Goal: Task Accomplishment & Management: Manage account settings

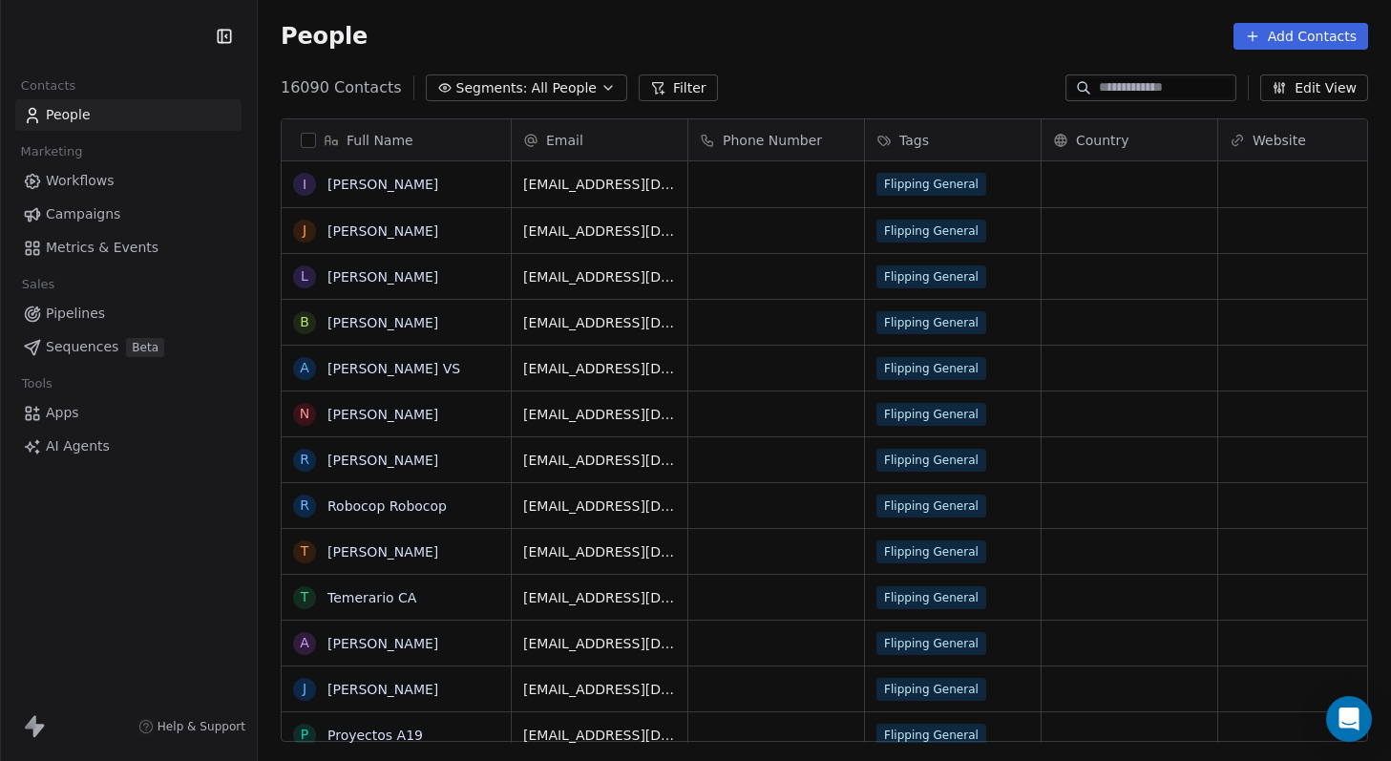
scroll to position [655, 1119]
click at [165, 43] on html "Escala Consultorias Contacts People Marketing Workflows Campaigns Metrics & Eve…" at bounding box center [695, 380] width 1391 height 761
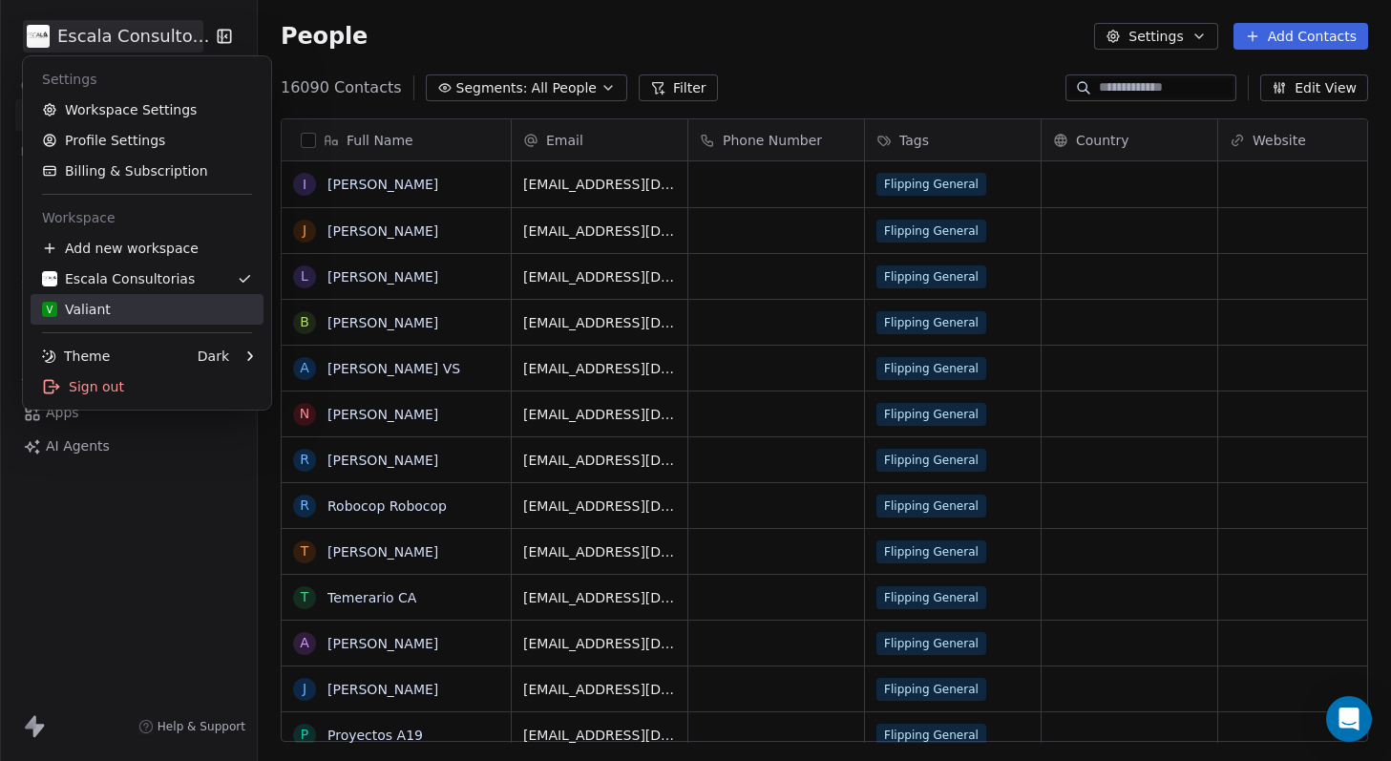
click at [116, 312] on div "V Valiant" at bounding box center [147, 309] width 210 height 19
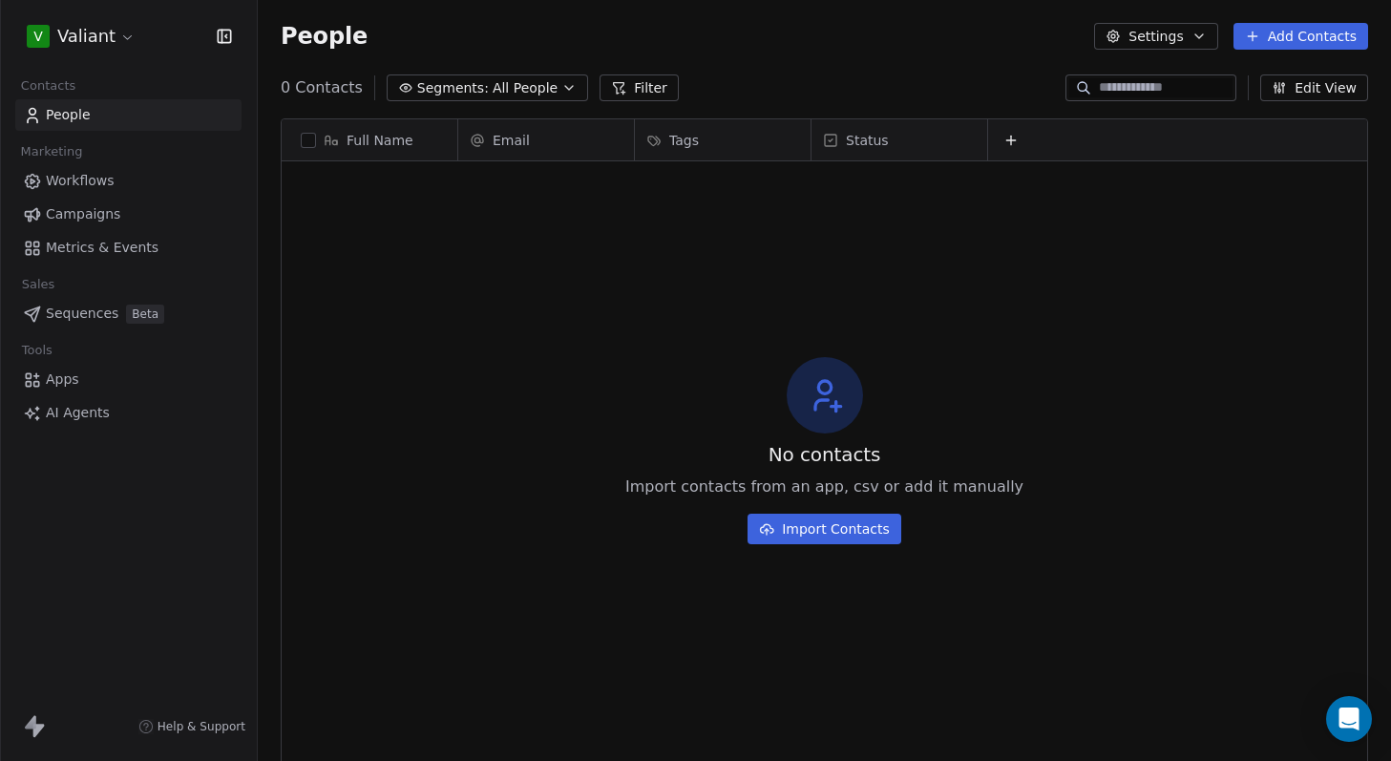
scroll to position [655, 1119]
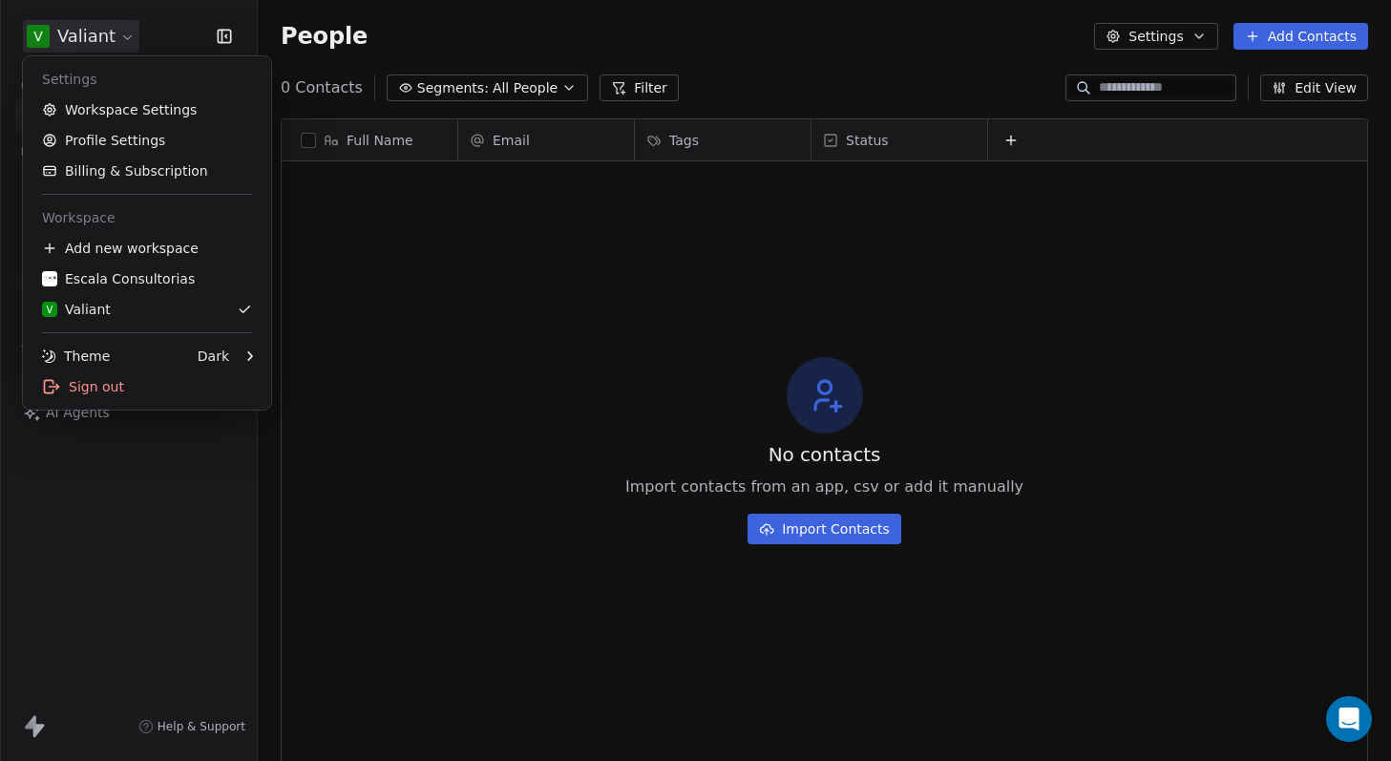
click at [92, 39] on html "V Valiant Contacts People Marketing Workflows Campaigns Metrics & Events Sales …" at bounding box center [695, 380] width 1391 height 761
click at [92, 114] on link "Workspace Settings" at bounding box center [147, 110] width 233 height 31
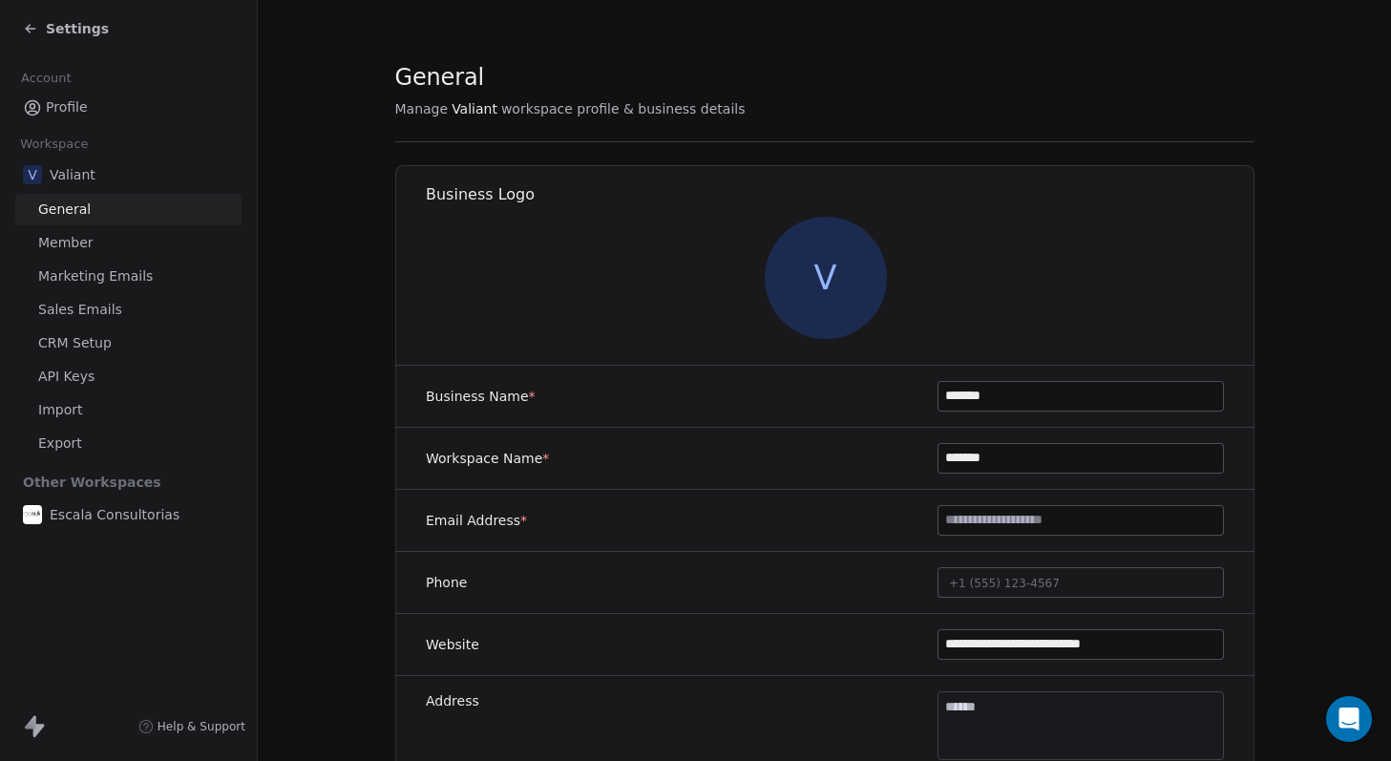
click at [80, 377] on span "API Keys" at bounding box center [66, 377] width 56 height 20
